Goal: Task Accomplishment & Management: Manage account settings

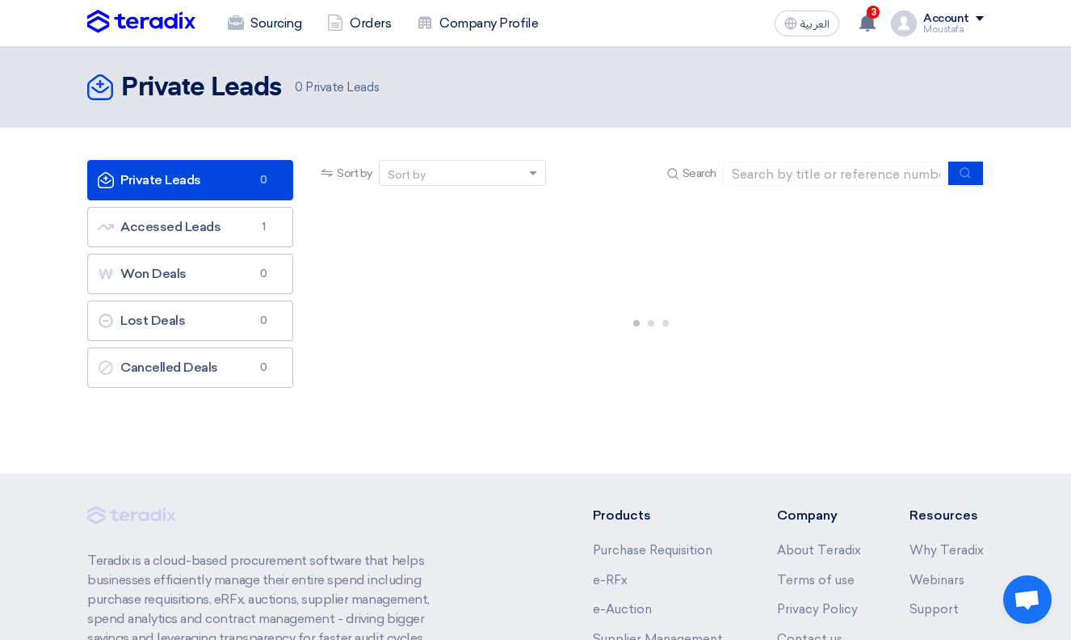
click at [967, 19] on div "Account" at bounding box center [946, 19] width 46 height 14
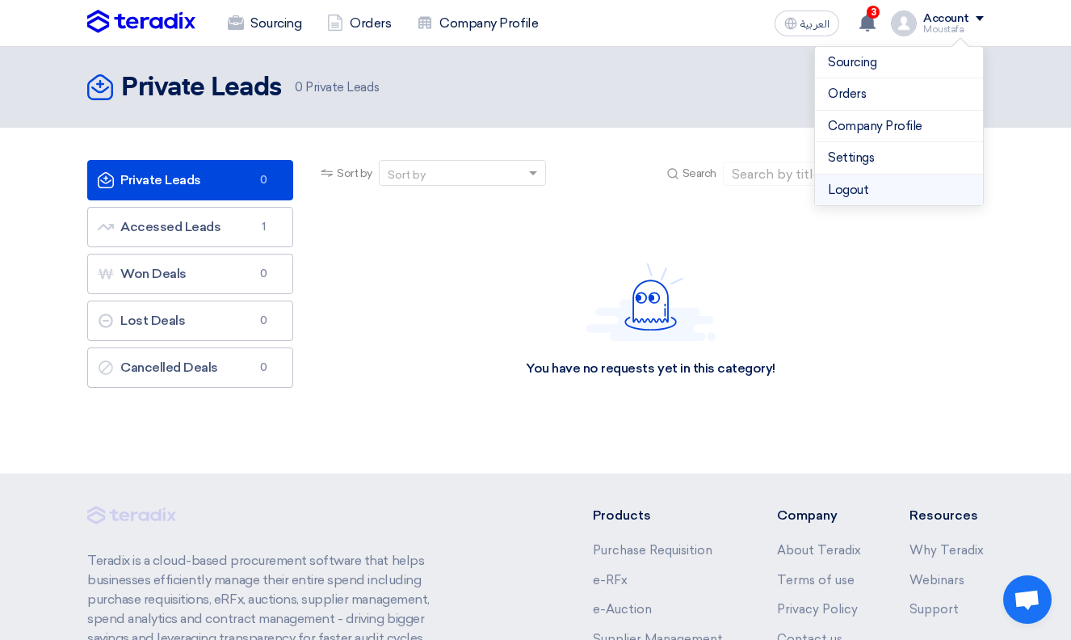
click at [858, 185] on li "Logout" at bounding box center [899, 190] width 168 height 32
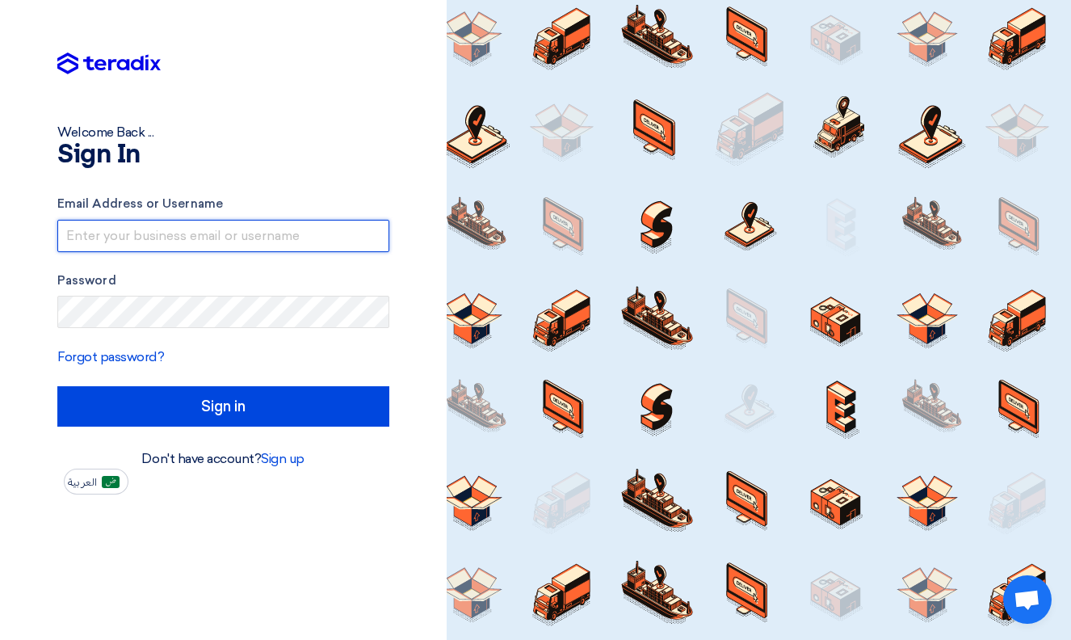
type input "[EMAIL_ADDRESS][DOMAIN_NAME]"
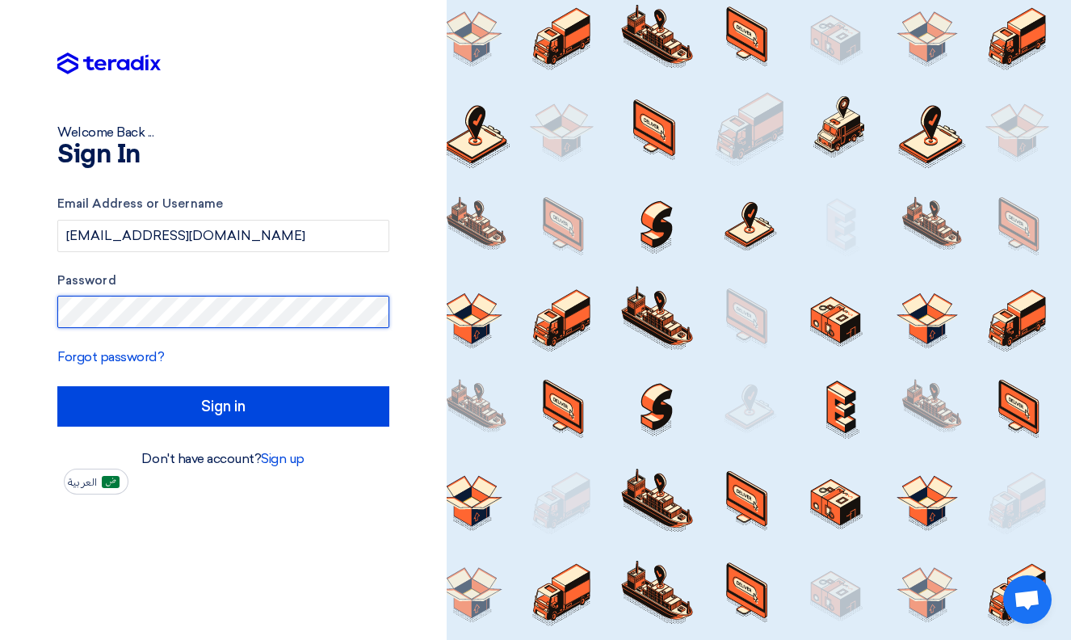
click at [223, 406] on input "Sign in" at bounding box center [223, 406] width 332 height 40
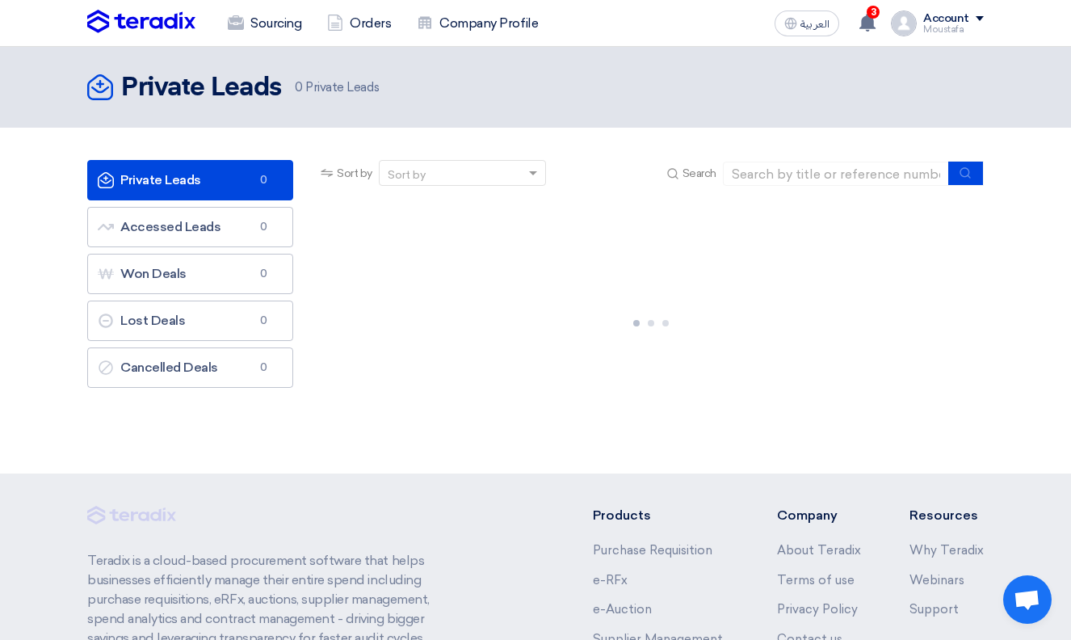
click at [979, 22] on div "Account" at bounding box center [953, 19] width 61 height 14
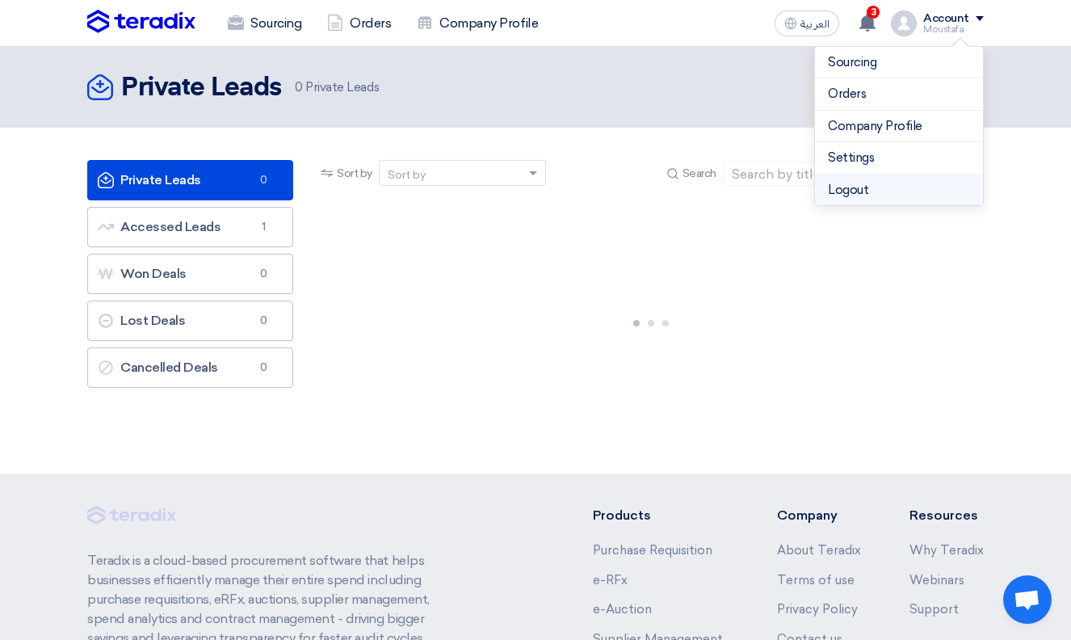
click at [892, 183] on li "Logout" at bounding box center [899, 190] width 168 height 32
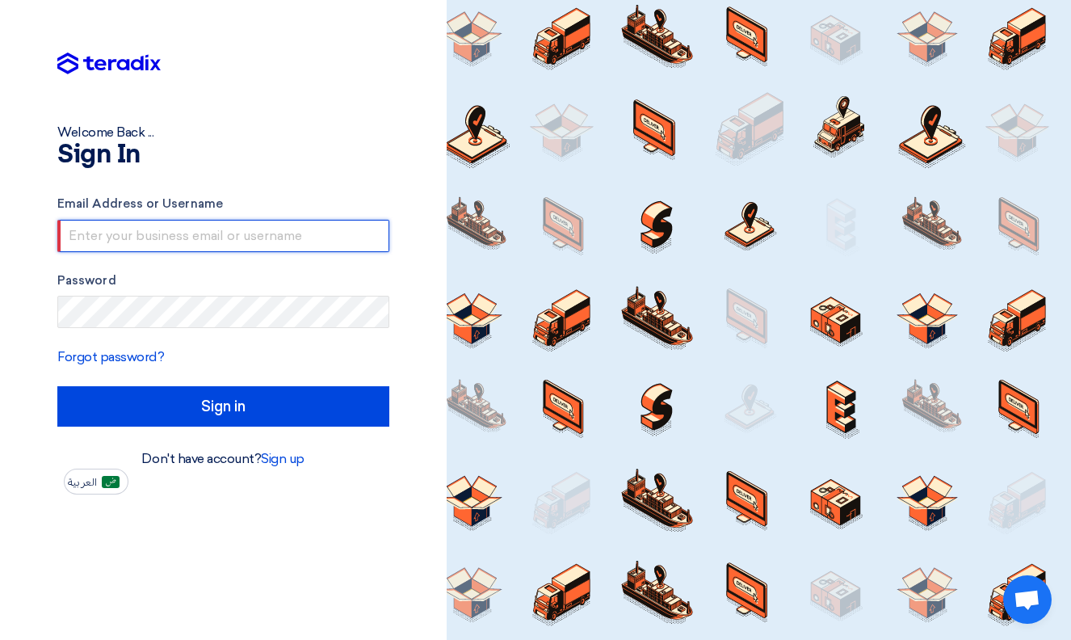
type input "[EMAIL_ADDRESS][DOMAIN_NAME]"
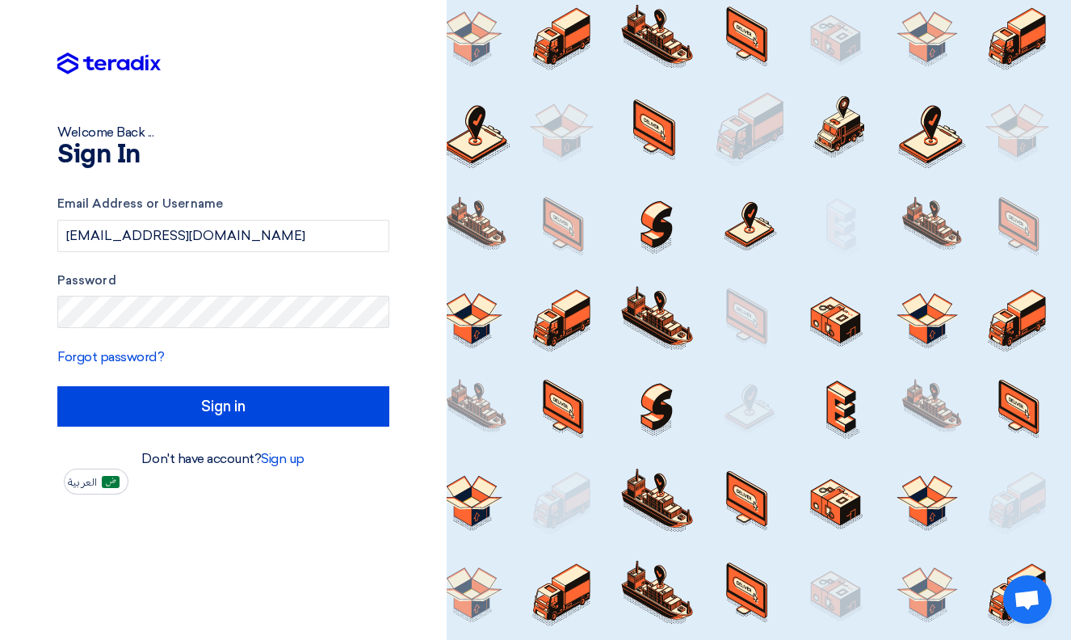
click at [53, 310] on div "Welcome Back ... Sign In Email Address or Username [EMAIL_ADDRESS][DOMAIN_NAME]…" at bounding box center [223, 247] width 423 height 494
click at [233, 349] on div "Forgot password?" at bounding box center [223, 356] width 332 height 19
